Goal: Task Accomplishment & Management: Use online tool/utility

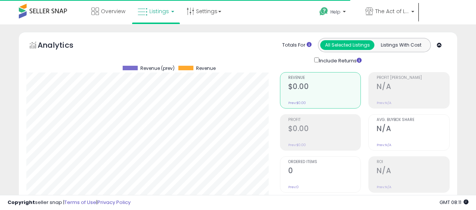
select select "**"
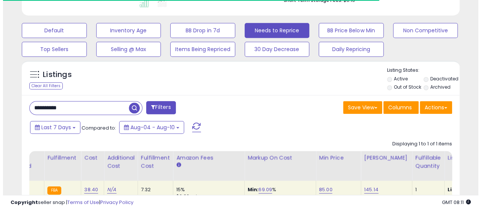
scroll to position [150, 0]
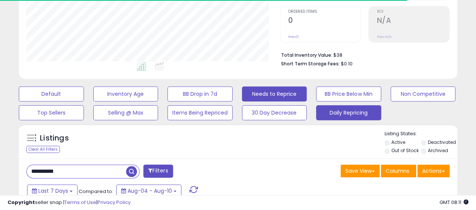
click at [84, 102] on button "Daily Repricing" at bounding box center [51, 94] width 65 height 15
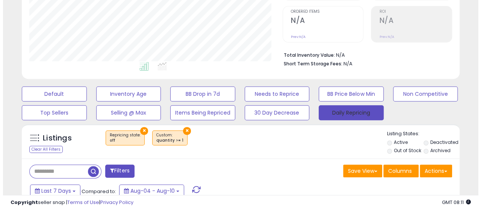
scroll to position [154, 254]
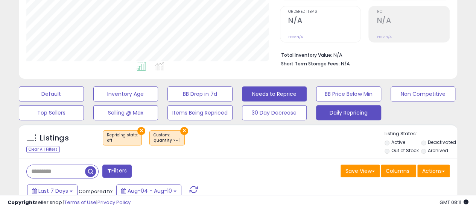
click at [84, 94] on button "Needs to Reprice" at bounding box center [51, 94] width 65 height 15
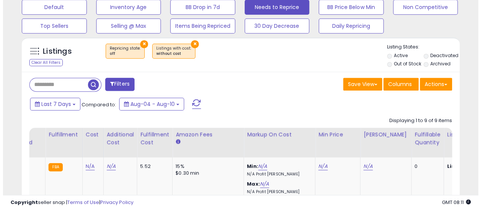
scroll to position [226, 0]
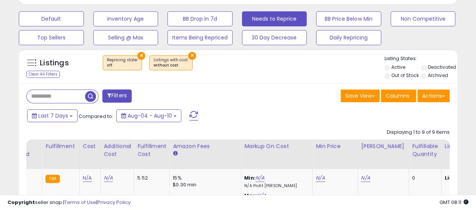
click at [188, 55] on button "×" at bounding box center [192, 56] width 8 height 8
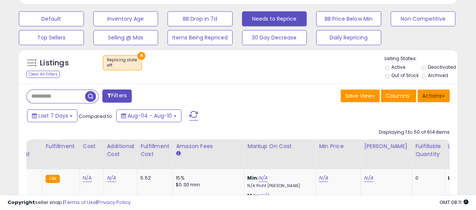
click at [433, 94] on button "Actions" at bounding box center [433, 96] width 32 height 13
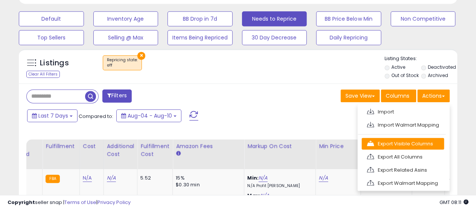
click at [400, 143] on link "Export Visible Columns" at bounding box center [402, 144] width 82 height 12
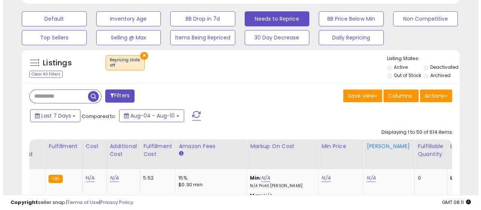
scroll to position [154, 254]
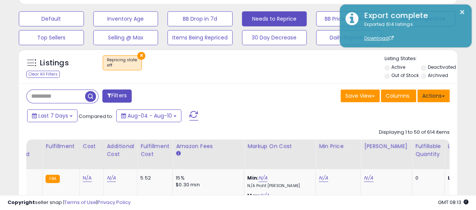
drag, startPoint x: 441, startPoint y: 95, endPoint x: 410, endPoint y: 120, distance: 40.1
click at [441, 95] on button "Actions" at bounding box center [433, 96] width 32 height 13
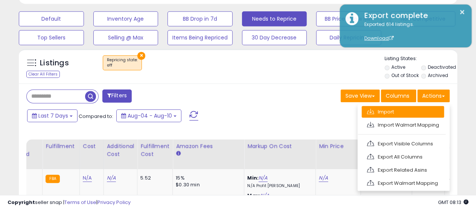
click at [385, 111] on link "Import" at bounding box center [402, 112] width 82 height 12
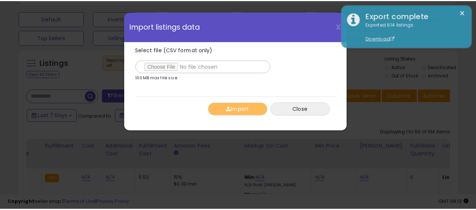
scroll to position [154, 257]
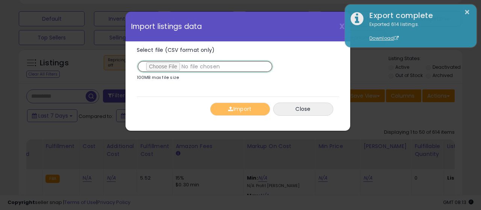
click at [163, 65] on input "Select file (CSV format only)" at bounding box center [205, 66] width 137 height 13
type input "**********"
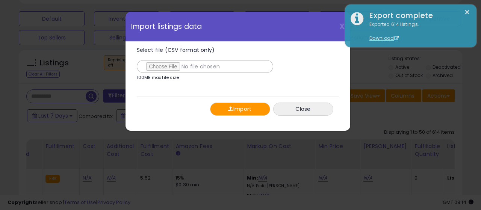
click at [226, 111] on button "Import" at bounding box center [240, 109] width 60 height 13
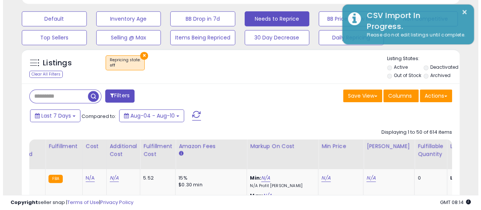
scroll to position [376008, 375908]
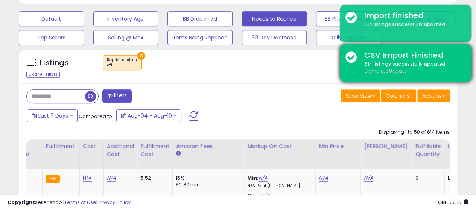
click at [386, 70] on u "Complete Update" at bounding box center [385, 71] width 43 height 6
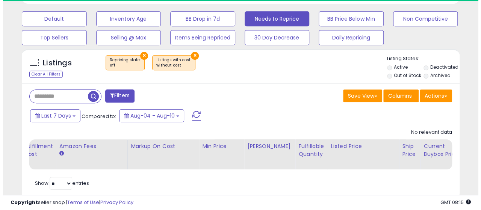
scroll to position [154, 254]
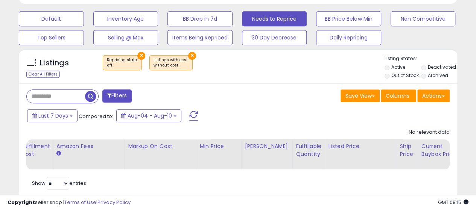
click at [188, 54] on button "×" at bounding box center [192, 56] width 8 height 8
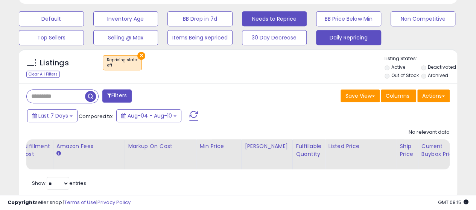
click at [84, 26] on button "Daily Repricing" at bounding box center [51, 18] width 65 height 15
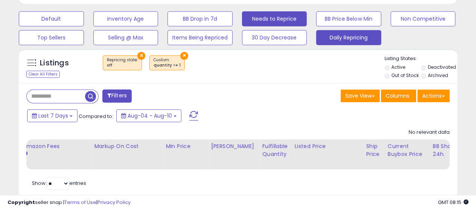
click at [84, 14] on button "Needs to Reprice" at bounding box center [51, 18] width 65 height 15
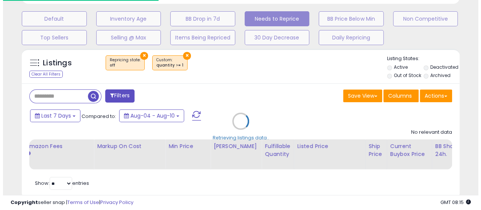
scroll to position [376008, 375908]
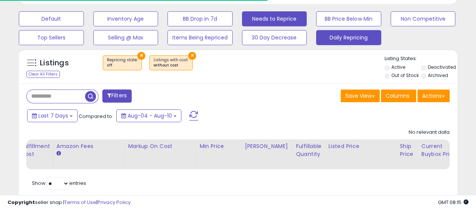
click at [84, 26] on button "Daily Repricing" at bounding box center [51, 18] width 65 height 15
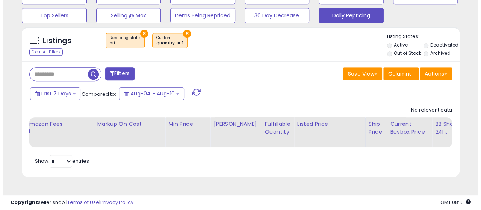
scroll to position [173, 0]
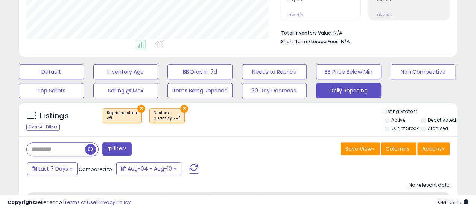
click at [180, 107] on button "×" at bounding box center [184, 109] width 8 height 8
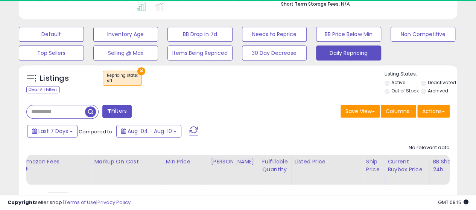
scroll to position [0, 0]
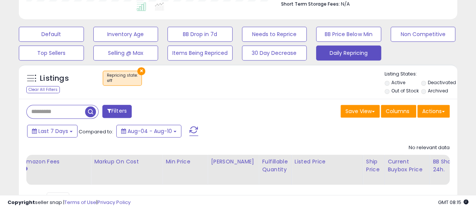
click at [139, 71] on button "×" at bounding box center [141, 71] width 8 height 8
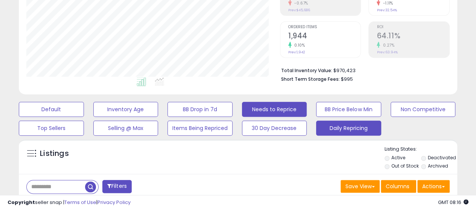
click at [84, 112] on button "Needs to Reprice" at bounding box center [51, 109] width 65 height 15
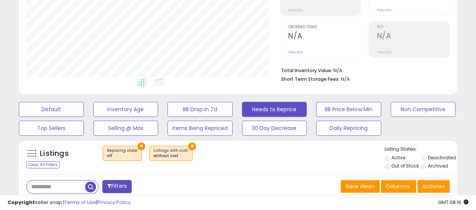
click at [188, 144] on button "×" at bounding box center [192, 147] width 8 height 8
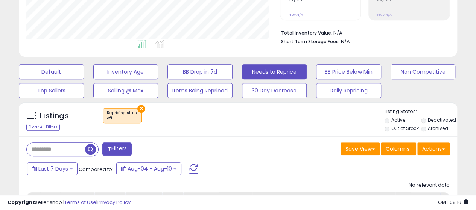
click at [141, 106] on button "×" at bounding box center [141, 109] width 8 height 8
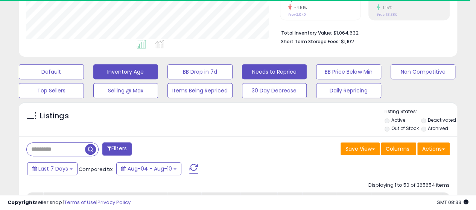
scroll to position [154, 254]
